Goal: Task Accomplishment & Management: Complete application form

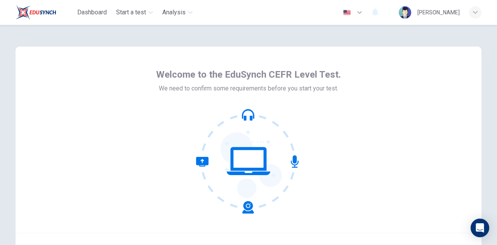
click at [493, 242] on div "Welcome to the EduSynch CEFR Level Test. We need to confirm some requirements b…" at bounding box center [248, 135] width 497 height 220
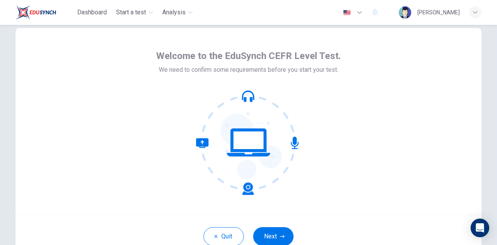
click at [493, 242] on div "Welcome to the EduSynch CEFR Level Test. We need to confirm some requirements b…" at bounding box center [248, 135] width 497 height 220
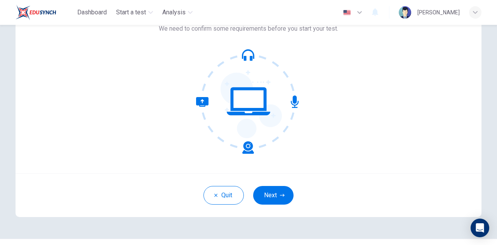
click at [493, 242] on div "Welcome to the EduSynch CEFR Level Test. We need to confirm some requirements b…" at bounding box center [248, 135] width 497 height 220
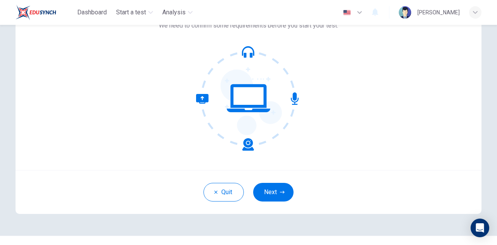
click at [493, 242] on div "© Copyright 2025" at bounding box center [248, 248] width 497 height 25
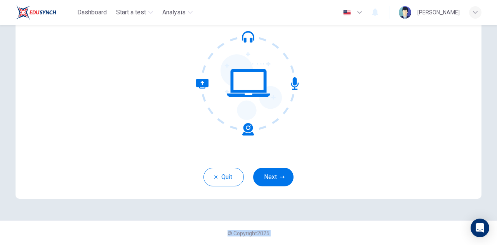
click at [493, 242] on div "© Copyright 2025" at bounding box center [248, 233] width 497 height 25
click at [275, 176] on button "Next" at bounding box center [273, 177] width 40 height 19
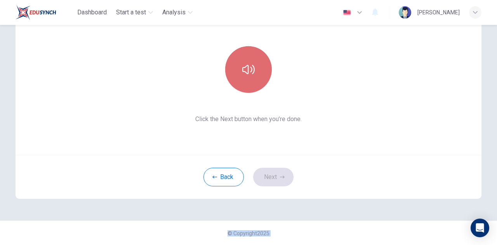
click at [253, 75] on button "button" at bounding box center [248, 69] width 47 height 47
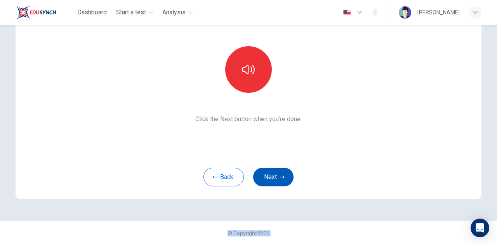
click at [270, 173] on button "Next" at bounding box center [273, 177] width 40 height 19
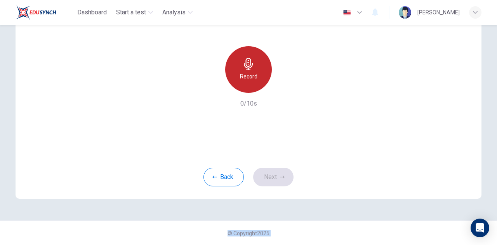
click at [249, 73] on h6 "Record" at bounding box center [248, 76] width 17 height 9
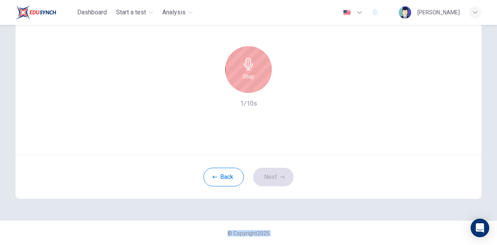
click at [249, 73] on h6 "Stop" at bounding box center [249, 76] width 12 height 9
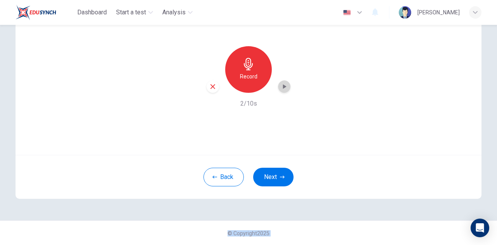
click at [285, 87] on icon "button" at bounding box center [285, 87] width 8 height 8
click at [264, 176] on button "Next" at bounding box center [273, 177] width 40 height 19
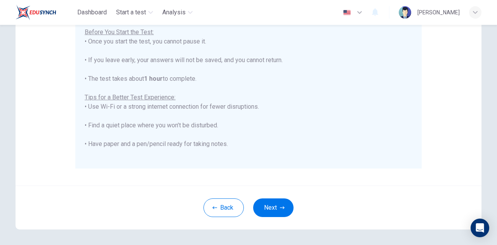
scroll to position [171, 0]
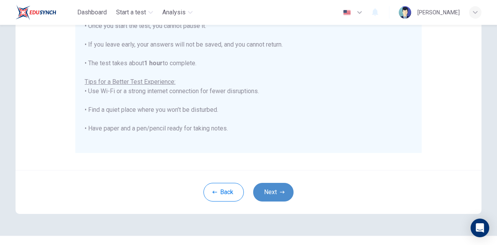
click at [273, 193] on button "Next" at bounding box center [273, 192] width 40 height 19
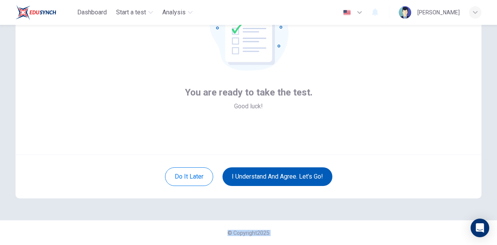
scroll to position [78, 0]
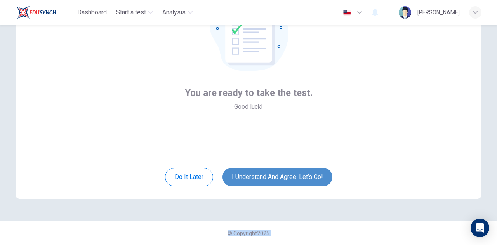
click at [277, 181] on button "I understand and agree. Let’s go!" at bounding box center [278, 177] width 110 height 19
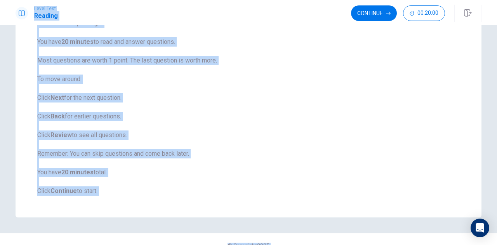
scroll to position [87, 0]
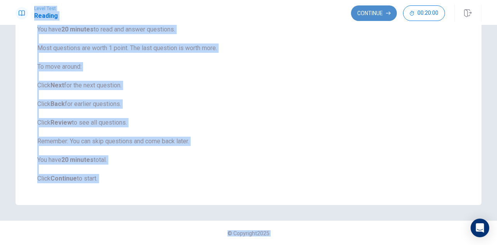
click at [379, 15] on button "Continue" at bounding box center [374, 13] width 46 height 16
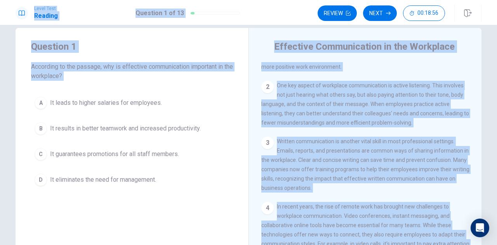
scroll to position [9, 0]
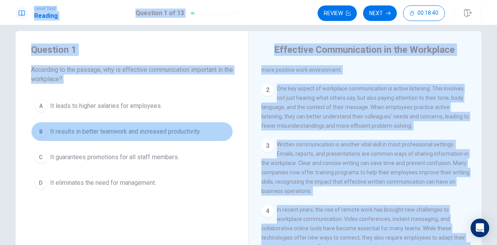
click at [146, 132] on span "It results in better teamwork and increased productivity." at bounding box center [125, 131] width 151 height 9
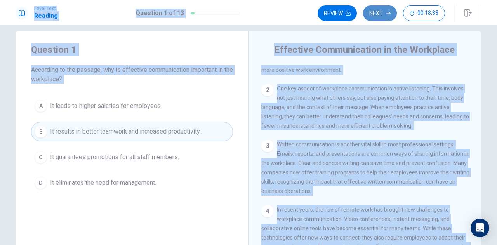
click at [385, 11] on button "Next" at bounding box center [380, 13] width 34 height 16
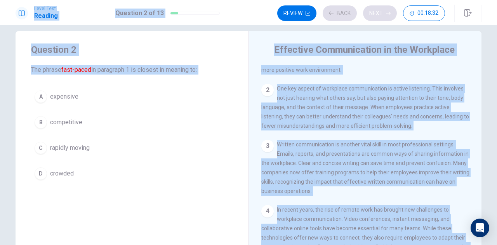
scroll to position [0, 0]
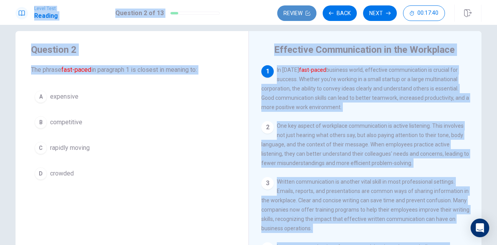
click at [288, 14] on button "Review" at bounding box center [296, 13] width 39 height 16
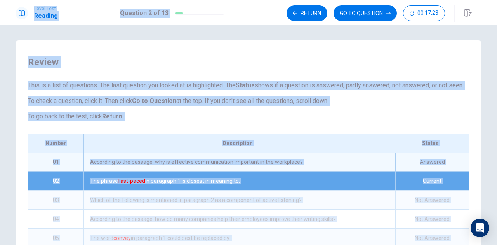
click at [420, 171] on div "Answered" at bounding box center [432, 162] width 73 height 19
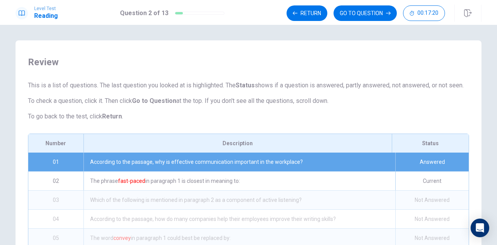
click at [420, 171] on div "Answered" at bounding box center [432, 162] width 73 height 19
click at [316, 188] on div "The phrase fast-paced in paragraph 1 is closest in meaning to:" at bounding box center [240, 181] width 312 height 19
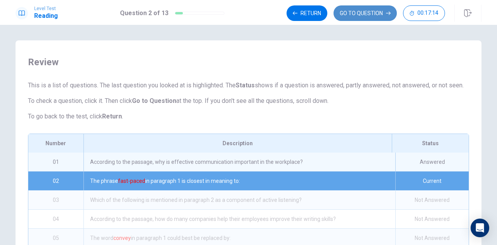
click at [368, 9] on button "GO TO QUESTION" at bounding box center [365, 13] width 63 height 16
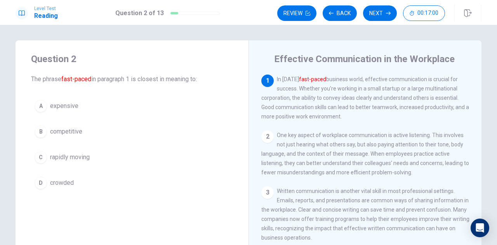
click at [61, 181] on span "crowded" at bounding box center [62, 182] width 24 height 9
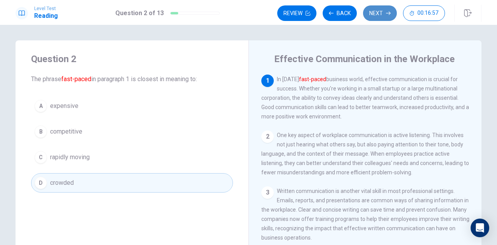
click at [381, 11] on button "Next" at bounding box center [380, 13] width 34 height 16
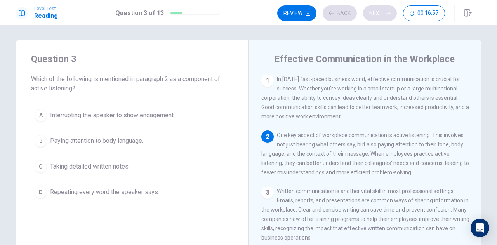
scroll to position [57, 0]
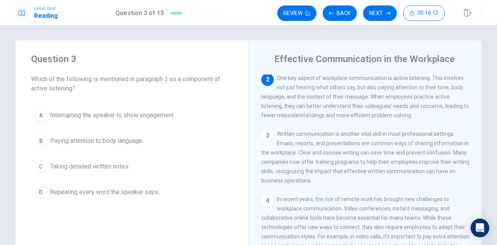
click at [132, 141] on span "Paying attention to body language." at bounding box center [96, 140] width 93 height 9
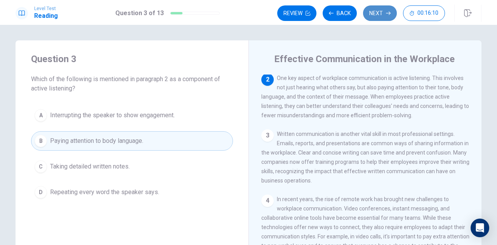
click at [376, 10] on button "Next" at bounding box center [380, 13] width 34 height 16
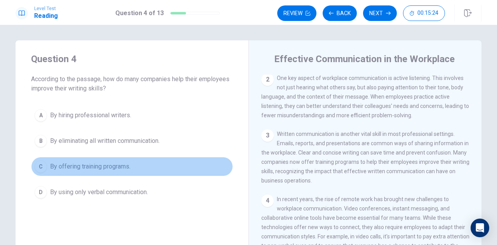
click at [122, 164] on span "By offering training programs." at bounding box center [90, 166] width 80 height 9
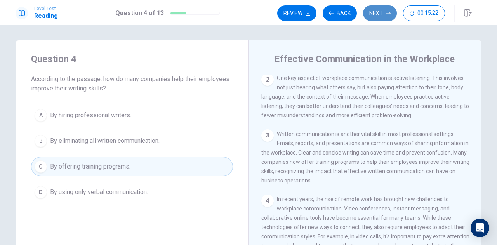
click at [372, 11] on button "Next" at bounding box center [380, 13] width 34 height 16
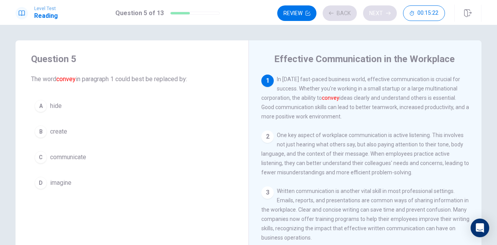
scroll to position [0, 0]
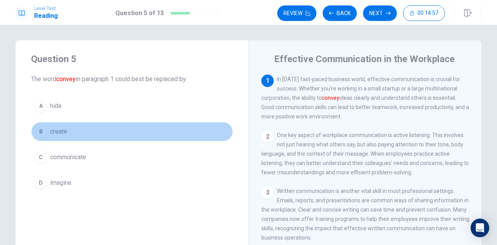
click at [54, 129] on span "create" at bounding box center [58, 131] width 17 height 9
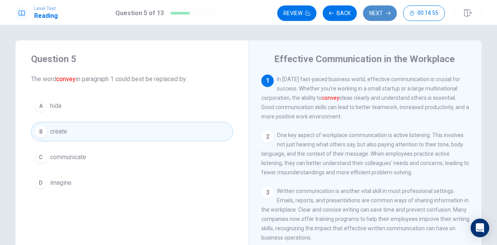
click at [383, 14] on button "Next" at bounding box center [380, 13] width 34 height 16
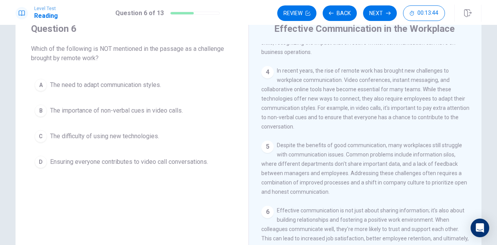
scroll to position [28, 0]
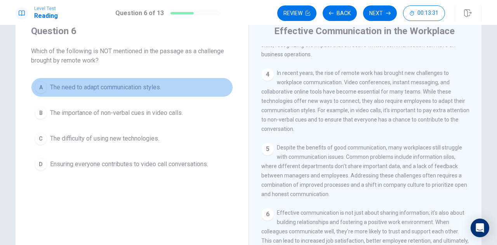
click at [152, 88] on span "The need to adapt communication styles." at bounding box center [105, 87] width 111 height 9
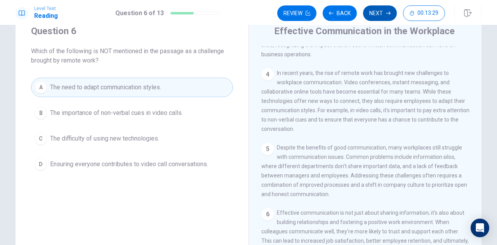
click at [380, 15] on button "Next" at bounding box center [380, 13] width 34 height 16
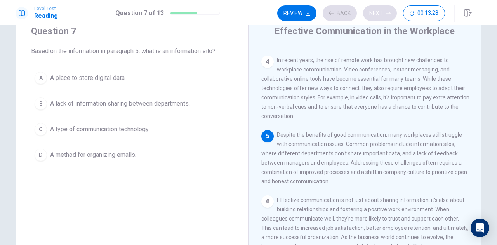
scroll to position [169, 0]
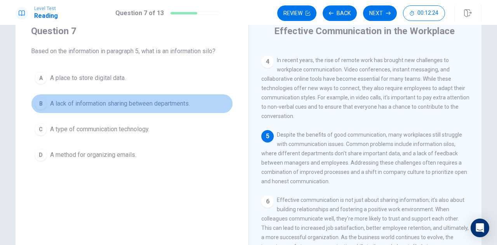
click at [77, 103] on span "A lack of information sharing between departments." at bounding box center [120, 103] width 140 height 9
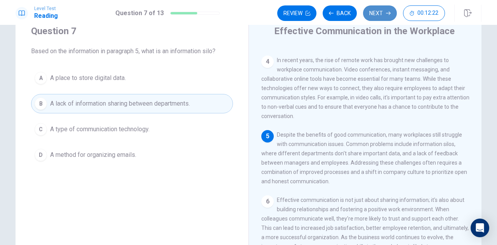
click at [375, 13] on button "Next" at bounding box center [380, 13] width 34 height 16
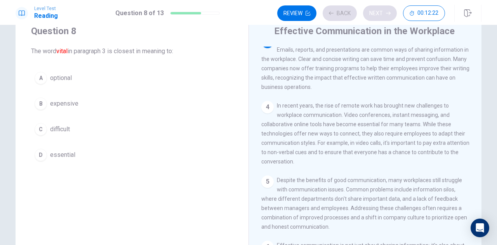
scroll to position [114, 0]
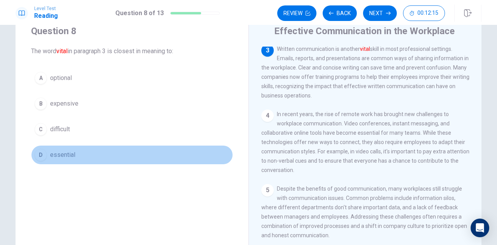
click at [70, 154] on span "essential" at bounding box center [62, 154] width 25 height 9
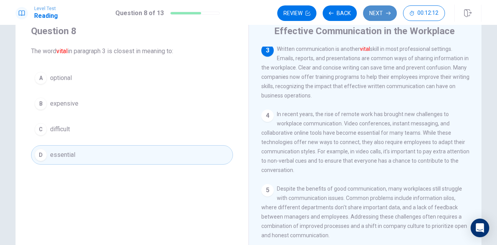
click at [380, 14] on button "Next" at bounding box center [380, 13] width 34 height 16
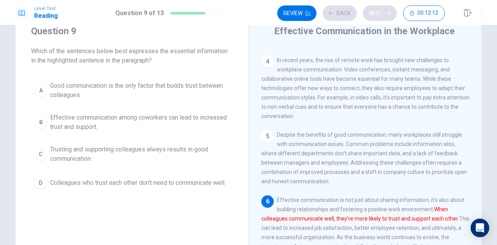
scroll to position [177, 0]
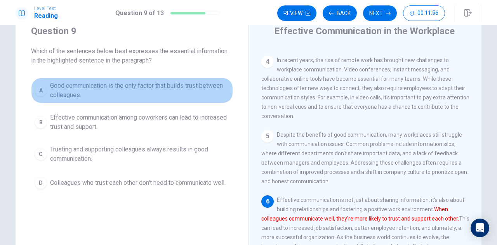
click at [149, 88] on span "Good communication is the only factor that builds trust between colleagues." at bounding box center [140, 90] width 180 height 19
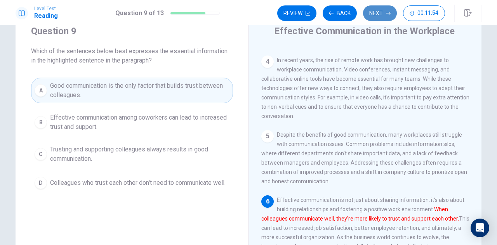
click at [376, 17] on button "Next" at bounding box center [380, 13] width 34 height 16
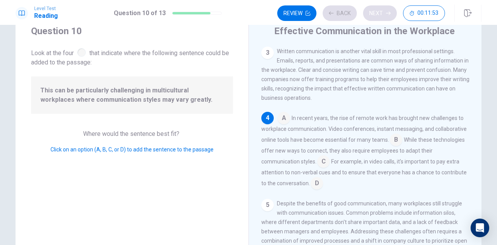
scroll to position [113, 0]
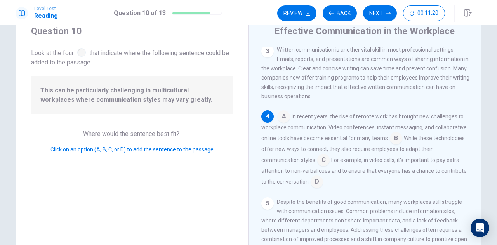
click at [281, 123] on input at bounding box center [284, 117] width 12 height 12
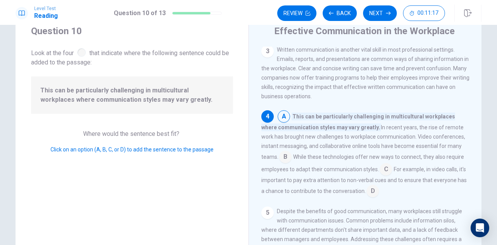
click at [279, 161] on input at bounding box center [285, 158] width 12 height 12
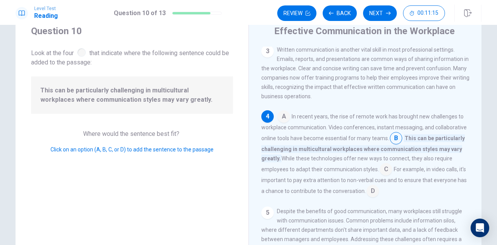
click at [383, 173] on input at bounding box center [386, 170] width 12 height 12
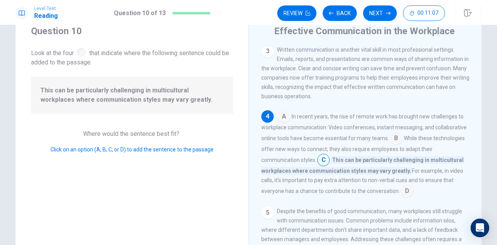
click at [404, 196] on input at bounding box center [407, 192] width 12 height 12
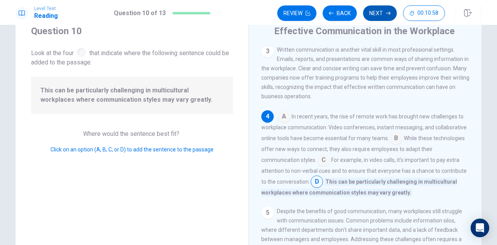
click at [383, 13] on button "Next" at bounding box center [380, 13] width 34 height 16
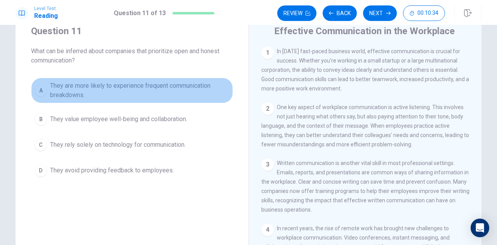
click at [133, 82] on span "They are more likely to experience frequent communication breakdowns." at bounding box center [140, 90] width 180 height 19
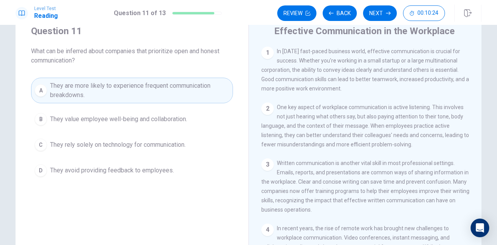
click at [156, 119] on span "They value employee well-being and collaboration." at bounding box center [118, 119] width 137 height 9
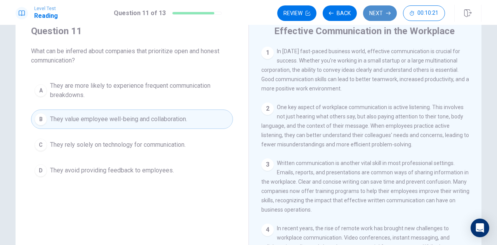
click at [377, 12] on button "Next" at bounding box center [380, 13] width 34 height 16
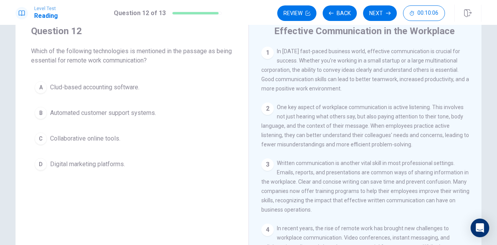
click at [114, 164] on span "Digital marketing platforms." at bounding box center [87, 164] width 75 height 9
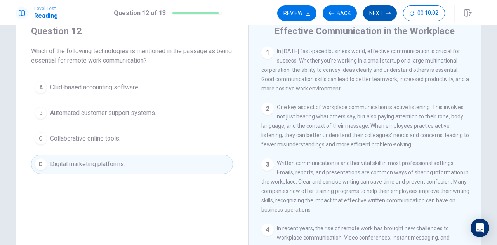
click at [374, 11] on button "Next" at bounding box center [380, 13] width 34 height 16
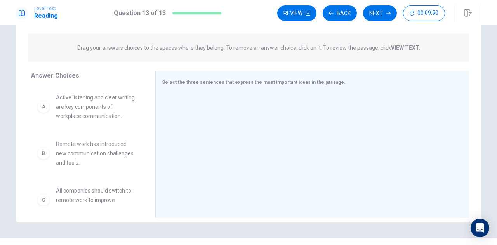
scroll to position [90, 0]
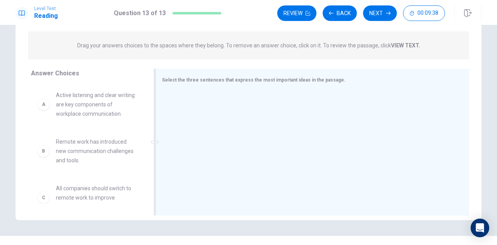
click at [227, 117] on div at bounding box center [309, 143] width 295 height 104
click at [215, 103] on div at bounding box center [309, 143] width 295 height 104
click at [368, 186] on div at bounding box center [309, 143] width 295 height 104
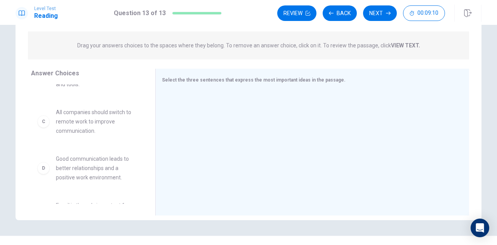
click at [105, 164] on span "Good communication leads to better relationships and a positive work environmen…" at bounding box center [96, 168] width 81 height 28
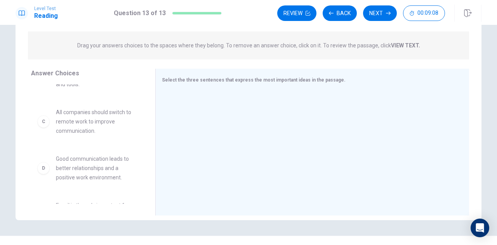
click at [105, 164] on span "Good communication leads to better relationships and a positive work environmen…" at bounding box center [96, 168] width 81 height 28
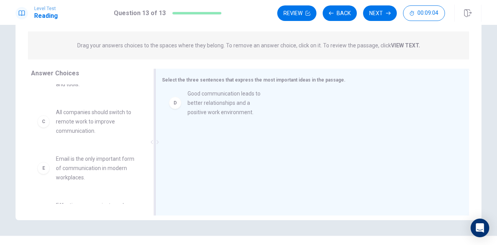
drag, startPoint x: 99, startPoint y: 169, endPoint x: 235, endPoint y: 102, distance: 152.0
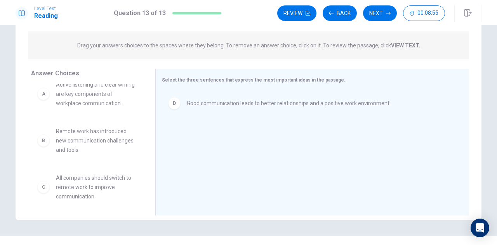
scroll to position [0, 0]
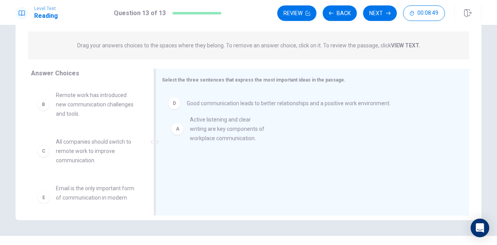
drag, startPoint x: 100, startPoint y: 106, endPoint x: 239, endPoint y: 131, distance: 140.9
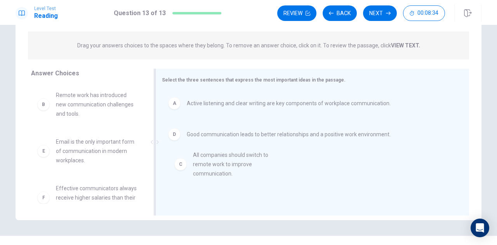
drag, startPoint x: 85, startPoint y: 149, endPoint x: 227, endPoint y: 162, distance: 142.4
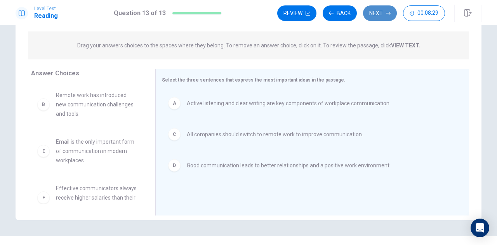
click at [373, 10] on button "Next" at bounding box center [380, 13] width 34 height 16
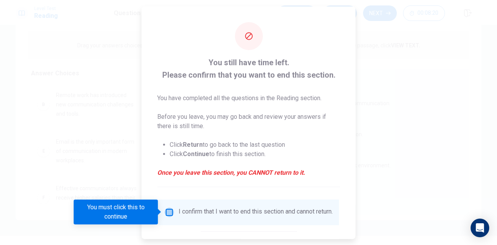
click at [170, 211] on input "You must click this to continue" at bounding box center [169, 211] width 9 height 9
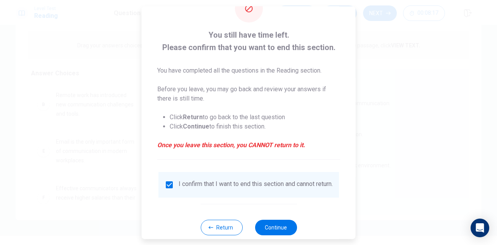
scroll to position [44, 0]
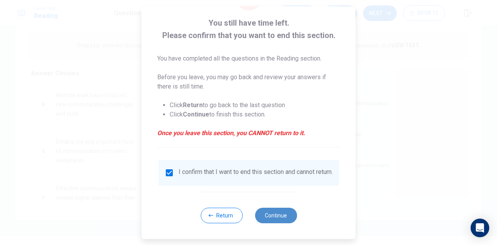
click at [267, 213] on button "Continue" at bounding box center [276, 216] width 42 height 16
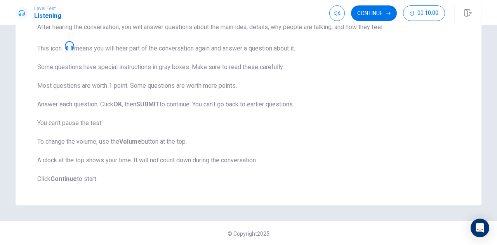
scroll to position [127, 0]
click at [376, 11] on button "Continue" at bounding box center [374, 13] width 46 height 16
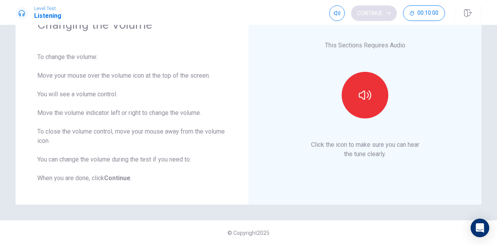
scroll to position [45, 0]
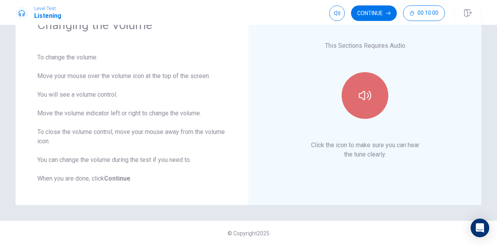
click at [355, 101] on button "button" at bounding box center [365, 95] width 47 height 47
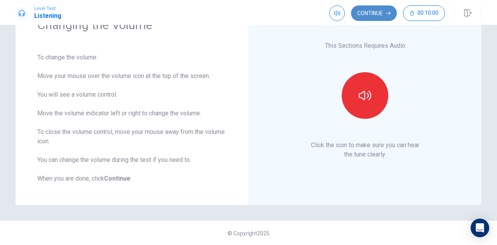
click at [373, 14] on button "Continue" at bounding box center [374, 13] width 46 height 16
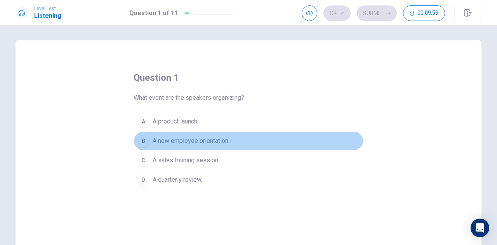
click at [206, 139] on span "A new employee orientation." at bounding box center [191, 140] width 77 height 9
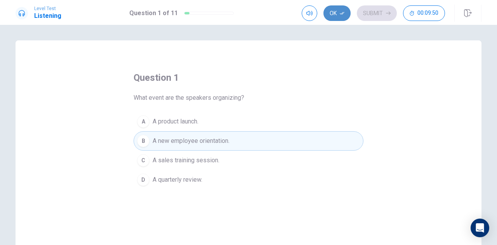
click at [341, 14] on icon "button" at bounding box center [342, 13] width 5 height 5
click at [371, 12] on button "Submit" at bounding box center [377, 13] width 40 height 16
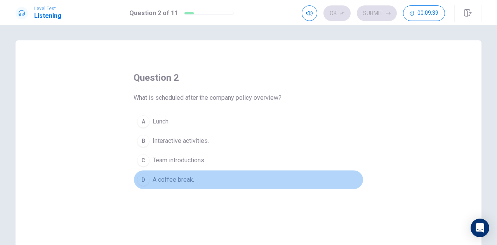
click at [165, 175] on span "A coffee break." at bounding box center [174, 179] width 42 height 9
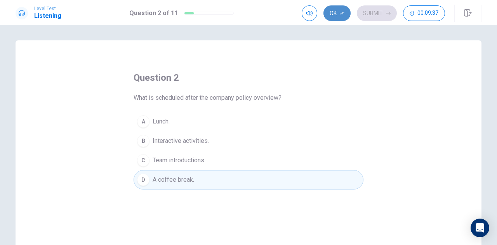
click at [340, 14] on button "Ok" at bounding box center [337, 13] width 27 height 16
click at [366, 9] on button "Submit" at bounding box center [377, 13] width 40 height 16
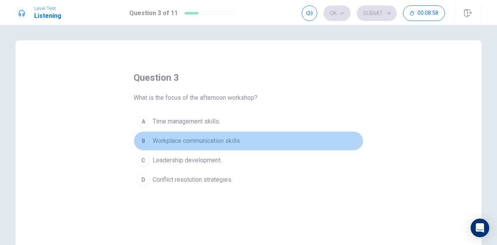
click at [224, 139] on span "Workplace communication skills." at bounding box center [197, 140] width 89 height 9
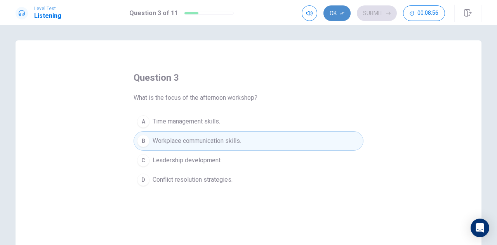
click at [342, 12] on icon "button" at bounding box center [342, 13] width 5 height 5
click at [370, 9] on button "Submit" at bounding box center [377, 13] width 40 height 16
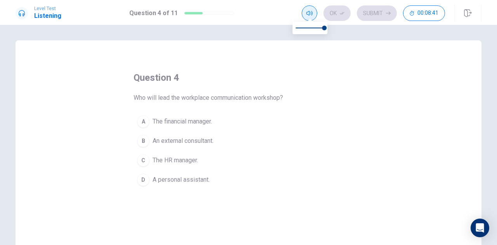
click at [310, 17] on span at bounding box center [310, 19] width 6 height 4
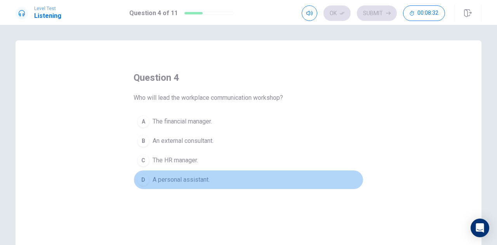
click at [179, 177] on span "A personal assistant." at bounding box center [181, 179] width 57 height 9
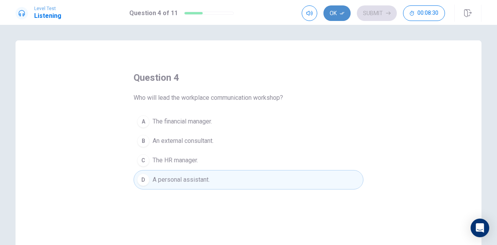
click at [340, 12] on button "Ok" at bounding box center [337, 13] width 27 height 16
click at [366, 10] on button "Submit" at bounding box center [377, 13] width 40 height 16
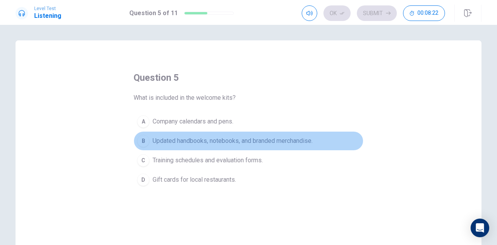
click at [246, 142] on span "Updated handbooks, notebooks, and branded merchandise." at bounding box center [233, 140] width 160 height 9
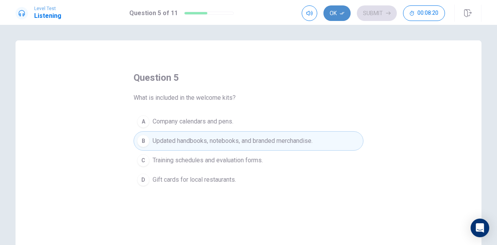
click at [343, 13] on icon "button" at bounding box center [342, 13] width 5 height 5
click at [368, 16] on button "Submit" at bounding box center [377, 13] width 40 height 16
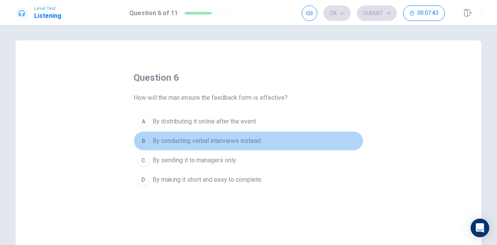
click at [227, 142] on span "By conducting verbal interviews instead." at bounding box center [207, 140] width 109 height 9
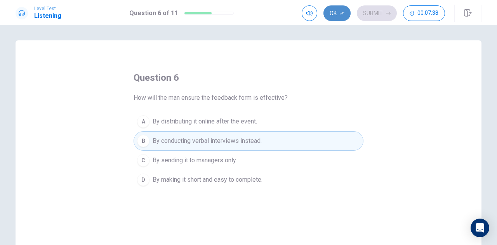
click at [344, 11] on icon "button" at bounding box center [342, 13] width 5 height 5
click at [372, 6] on button "Submit" at bounding box center [377, 13] width 40 height 16
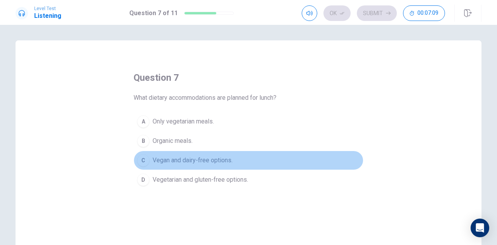
click at [209, 157] on span "Vegan and dairy-free options." at bounding box center [193, 160] width 80 height 9
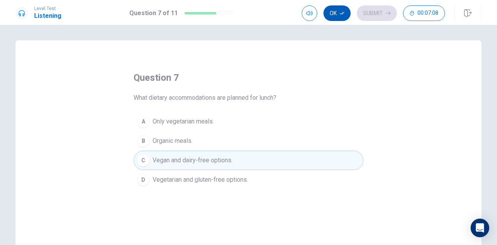
click at [337, 12] on button "Ok" at bounding box center [337, 13] width 27 height 16
click at [370, 12] on button "Submit" at bounding box center [377, 13] width 40 height 16
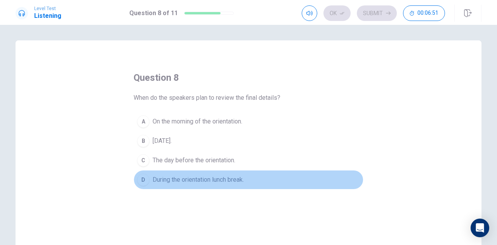
click at [226, 178] on span "During the orientation lunch break." at bounding box center [198, 179] width 91 height 9
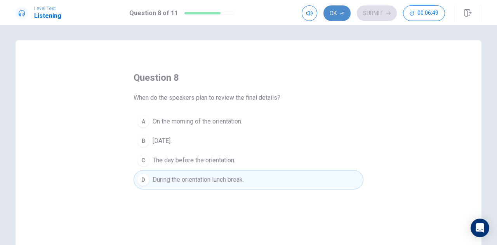
click at [338, 14] on button "Ok" at bounding box center [337, 13] width 27 height 16
click at [364, 12] on button "Submit" at bounding box center [377, 13] width 40 height 16
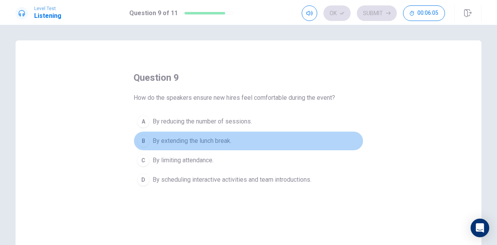
click at [211, 139] on span "By extending the lunch break." at bounding box center [192, 140] width 79 height 9
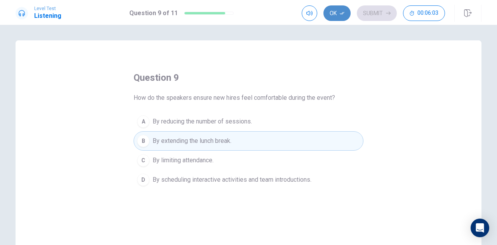
click at [341, 12] on icon "button" at bounding box center [342, 13] width 5 height 5
click at [370, 11] on button "Submit" at bounding box center [377, 13] width 40 height 16
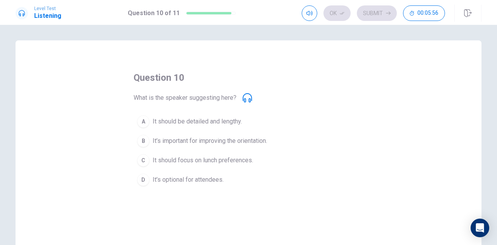
click at [244, 98] on icon at bounding box center [247, 97] width 9 height 9
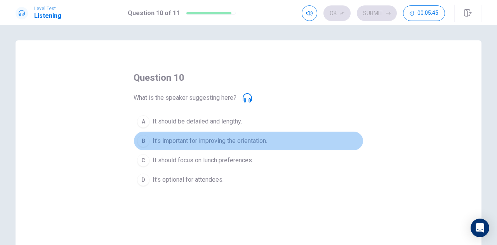
click at [217, 139] on span "It’s important for improving the orientation." at bounding box center [210, 140] width 115 height 9
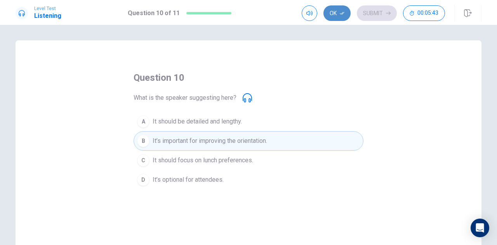
click at [333, 13] on button "Ok" at bounding box center [337, 13] width 27 height 16
click at [362, 14] on button "Submit" at bounding box center [377, 13] width 40 height 16
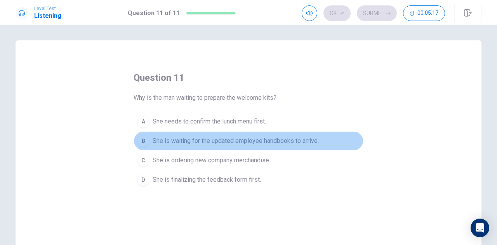
click at [229, 136] on span "She is waiting for the updated employee handbooks to arrive." at bounding box center [236, 140] width 166 height 9
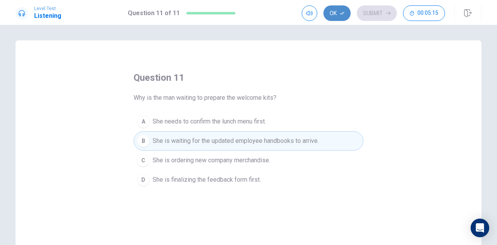
click at [335, 10] on button "Ok" at bounding box center [337, 13] width 27 height 16
click at [364, 12] on button "Submit" at bounding box center [377, 13] width 40 height 16
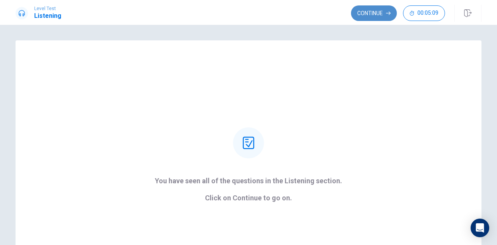
click at [366, 13] on button "Continue" at bounding box center [374, 13] width 46 height 16
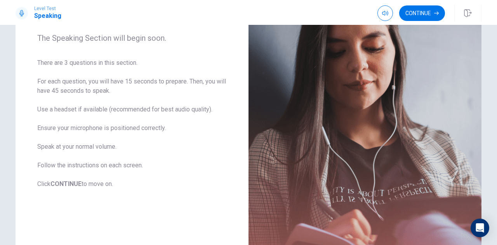
scroll to position [109, 0]
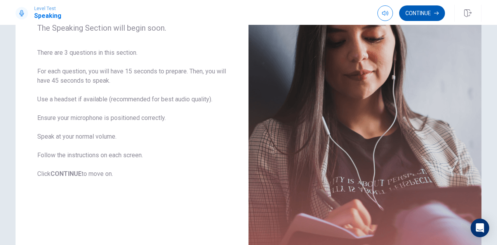
click at [421, 15] on button "Continue" at bounding box center [422, 13] width 46 height 16
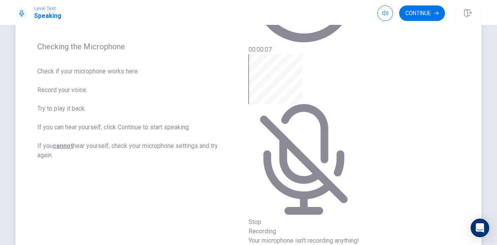
click at [333, 150] on icon at bounding box center [298, 174] width 70 height 49
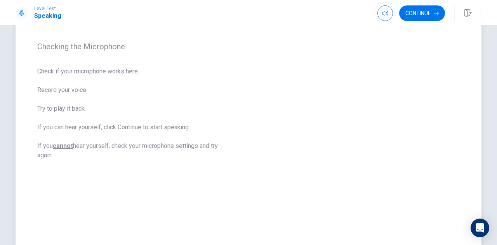
click at [251, 0] on icon "Play Audio" at bounding box center [251, 0] width 0 height 0
click at [249, 0] on icon "Record Again" at bounding box center [249, 0] width 0 height 0
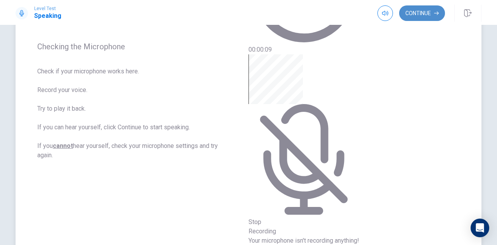
click at [426, 14] on button "Continue" at bounding box center [422, 13] width 46 height 16
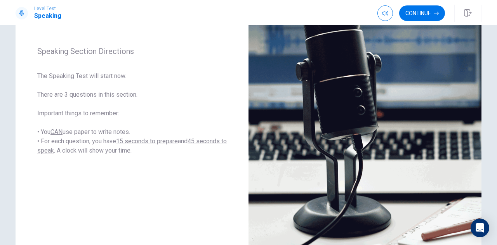
click at [493, 239] on div "Speaking Section Directions The Speaking Test will start now. There are 3 quest…" at bounding box center [248, 135] width 497 height 220
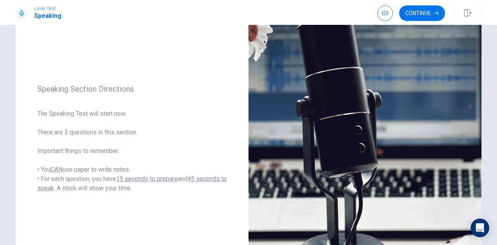
scroll to position [71, 0]
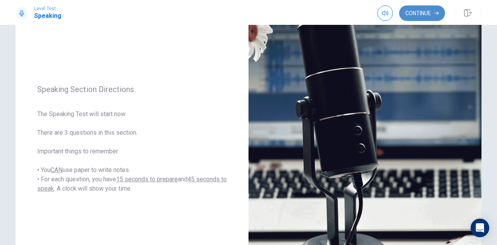
click at [424, 13] on button "Continue" at bounding box center [422, 13] width 46 height 16
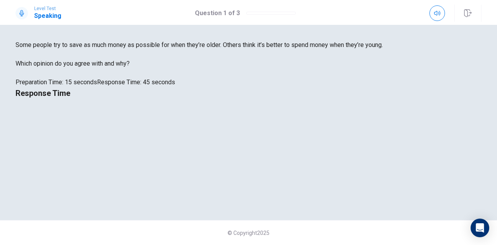
scroll to position [96, 0]
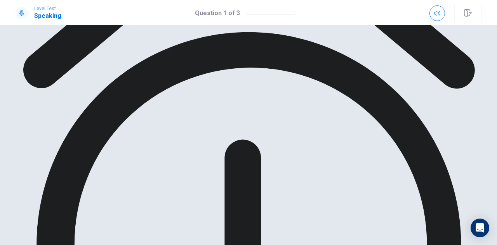
click at [436, 16] on button "button" at bounding box center [438, 13] width 16 height 16
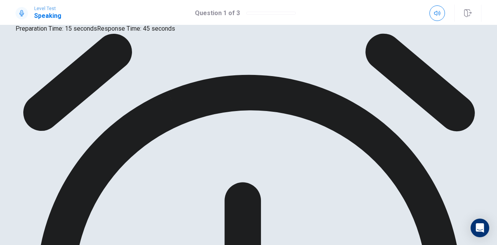
scroll to position [34, 0]
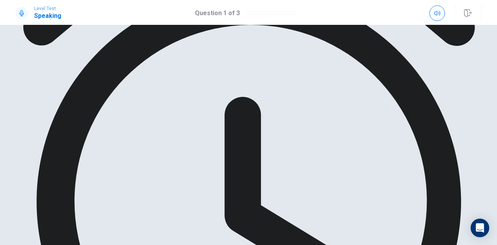
scroll to position [140, 0]
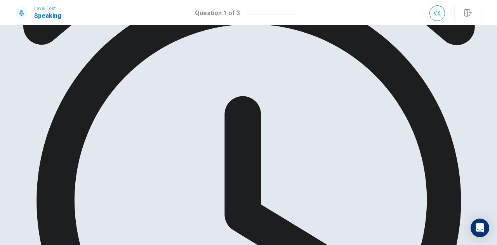
drag, startPoint x: 350, startPoint y: 51, endPoint x: 368, endPoint y: 57, distance: 18.6
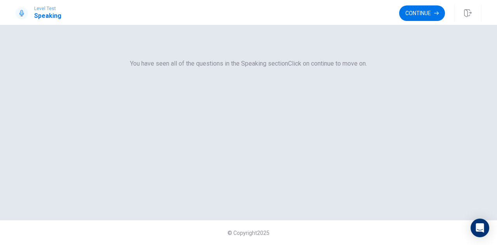
scroll to position [37, 0]
click at [429, 14] on button "Continue" at bounding box center [422, 13] width 46 height 16
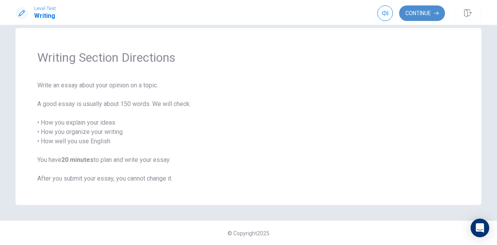
click at [419, 14] on button "Continue" at bounding box center [422, 13] width 46 height 16
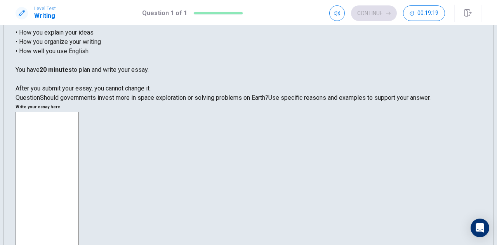
scroll to position [44, 0]
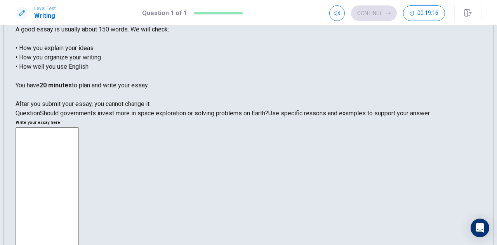
click at [268, 117] on span "Use specific reasons and examples to support your answer." at bounding box center [349, 113] width 162 height 7
drag, startPoint x: 51, startPoint y: 193, endPoint x: 51, endPoint y: 177, distance: 16.3
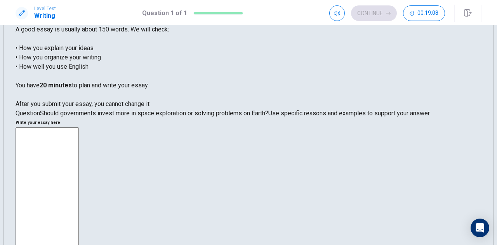
click at [51, 118] on div "Question Should governments invest more in space exploration or solving problem…" at bounding box center [249, 113] width 466 height 9
click at [51, 117] on span "Should governments invest more in space exploration or solving problems on Eart…" at bounding box center [154, 113] width 228 height 7
drag, startPoint x: 51, startPoint y: 177, endPoint x: 109, endPoint y: 194, distance: 60.1
click at [109, 118] on div "Question Should governments invest more in space exploration or solving problem…" at bounding box center [249, 113] width 466 height 9
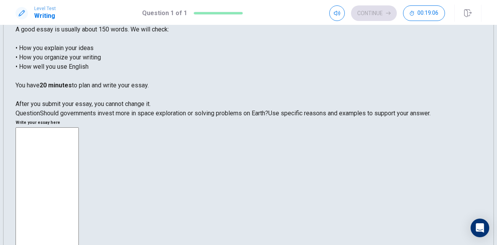
click at [268, 117] on span "Use specific reasons and examples to support your answer." at bounding box center [349, 113] width 162 height 7
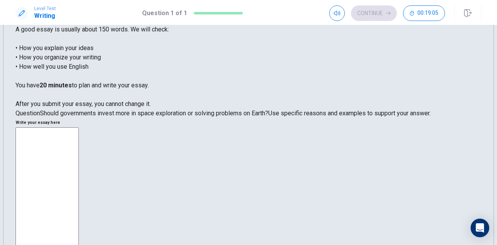
click at [268, 117] on span "Use specific reasons and examples to support your answer." at bounding box center [349, 113] width 162 height 7
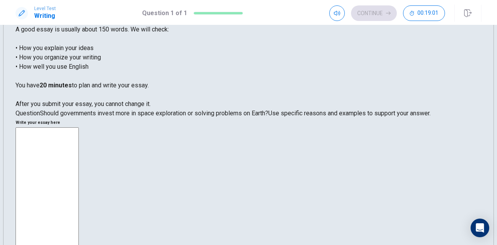
scroll to position [106, 0]
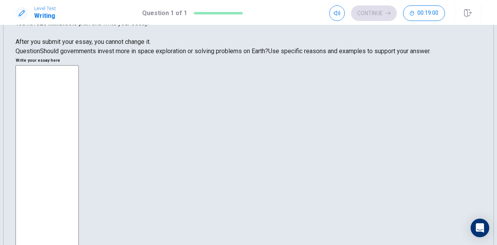
click at [268, 55] on span "Use specific reasons and examples to support your answer." at bounding box center [349, 50] width 162 height 7
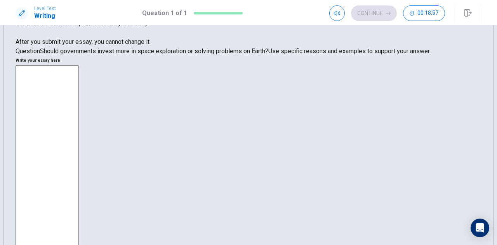
click at [268, 55] on span "Use specific reasons and examples to support your answer." at bounding box center [349, 50] width 162 height 7
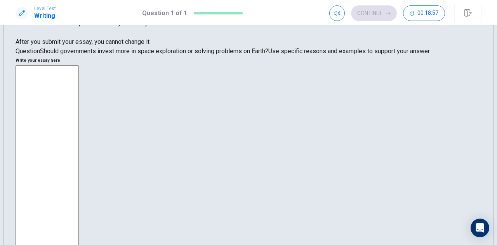
click at [268, 55] on span "Use specific reasons and examples to support your answer." at bounding box center [349, 50] width 162 height 7
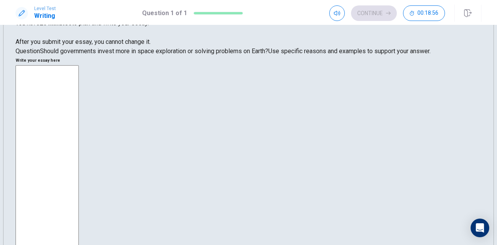
click at [268, 55] on span "Use specific reasons and examples to support your answer." at bounding box center [349, 50] width 162 height 7
click at [62, 55] on span "Should governments invest more in space exploration or solving problems on Eart…" at bounding box center [154, 50] width 228 height 7
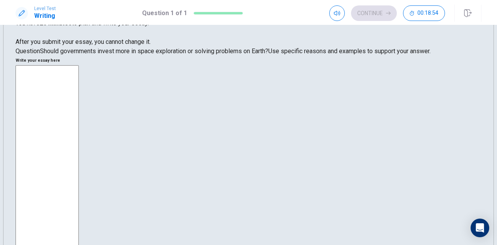
click at [62, 55] on span "Should governments invest more in space exploration or solving problems on Eart…" at bounding box center [154, 50] width 228 height 7
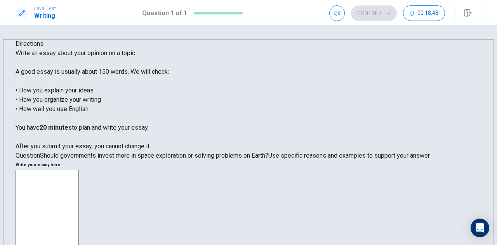
scroll to position [0, 0]
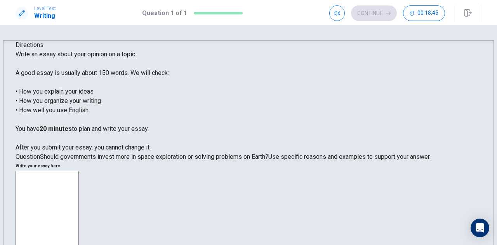
click at [50, 160] on span "Should governments invest more in space exploration or solving problems on Eart…" at bounding box center [154, 156] width 228 height 7
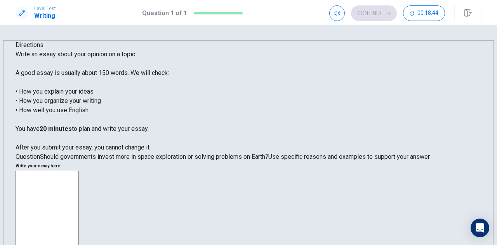
click at [50, 160] on span "Should governments invest more in space exploration or solving problems on Eart…" at bounding box center [154, 156] width 228 height 7
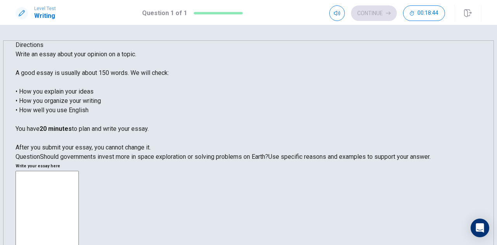
click at [50, 160] on span "Should governments invest more in space exploration or solving problems on Eart…" at bounding box center [154, 156] width 228 height 7
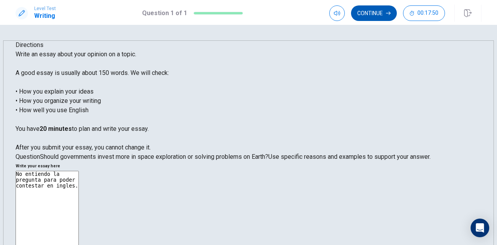
type textarea "No entiendo la pregunta para poder contestar en ingles."
click at [367, 13] on button "Continue" at bounding box center [374, 13] width 46 height 16
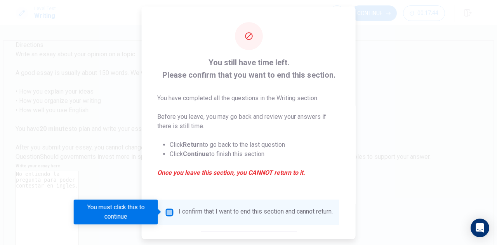
click at [168, 212] on input "You must click this to continue" at bounding box center [169, 211] width 9 height 9
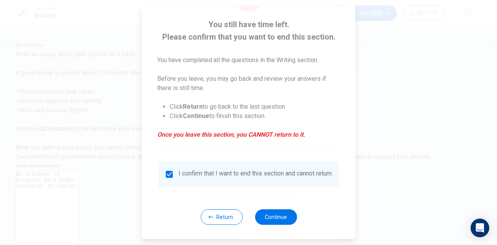
scroll to position [44, 0]
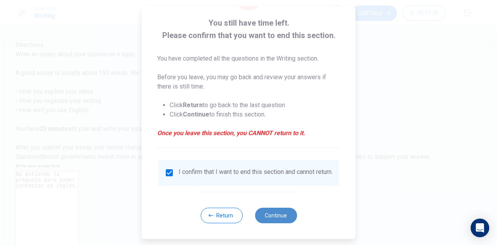
click at [279, 214] on button "Continue" at bounding box center [276, 216] width 42 height 16
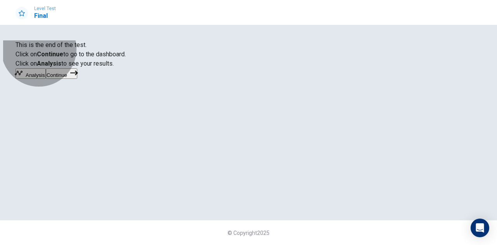
click at [46, 79] on button "Analysis" at bounding box center [31, 73] width 30 height 10
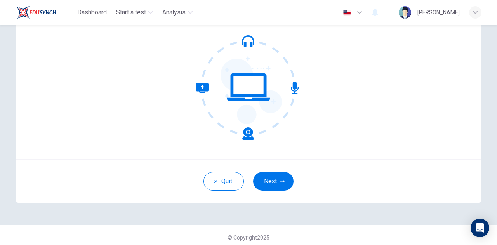
scroll to position [78, 0]
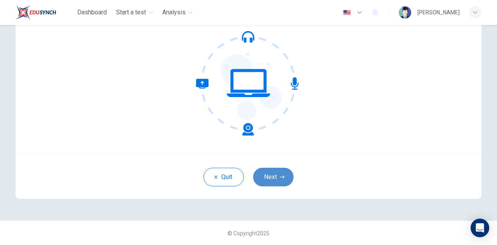
click at [264, 180] on button "Next" at bounding box center [273, 177] width 40 height 19
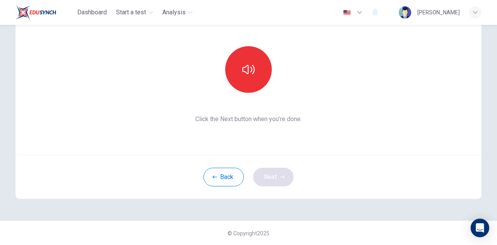
click at [264, 180] on div "Back Next" at bounding box center [249, 177] width 466 height 44
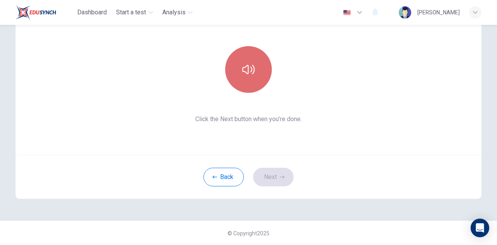
click at [249, 73] on icon "button" at bounding box center [248, 69] width 12 height 12
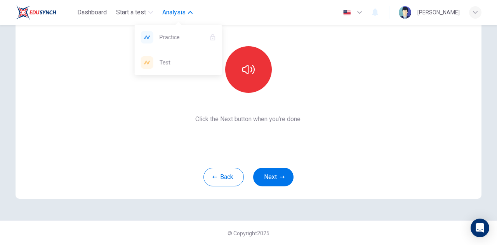
click at [180, 12] on span "Analysis" at bounding box center [173, 12] width 23 height 9
click at [180, 14] on span "Analysis" at bounding box center [173, 12] width 23 height 9
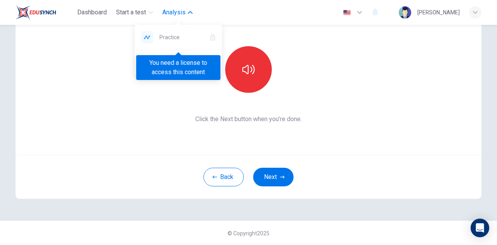
click at [182, 69] on div "You need a license to access this content" at bounding box center [178, 67] width 84 height 25
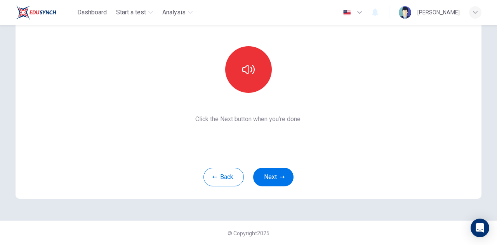
click at [166, 95] on div "This section requires audio. Click the icon to make sure you can hear the tune …" at bounding box center [249, 62] width 466 height 186
click at [102, 11] on span "Dashboard" at bounding box center [92, 12] width 30 height 9
